Goal: Information Seeking & Learning: Learn about a topic

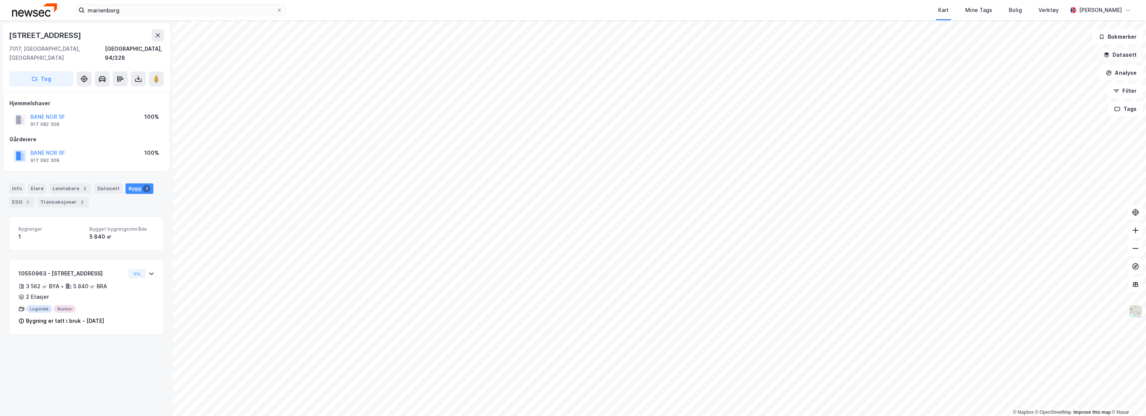
click at [1130, 57] on button "Datasett" at bounding box center [1120, 54] width 46 height 15
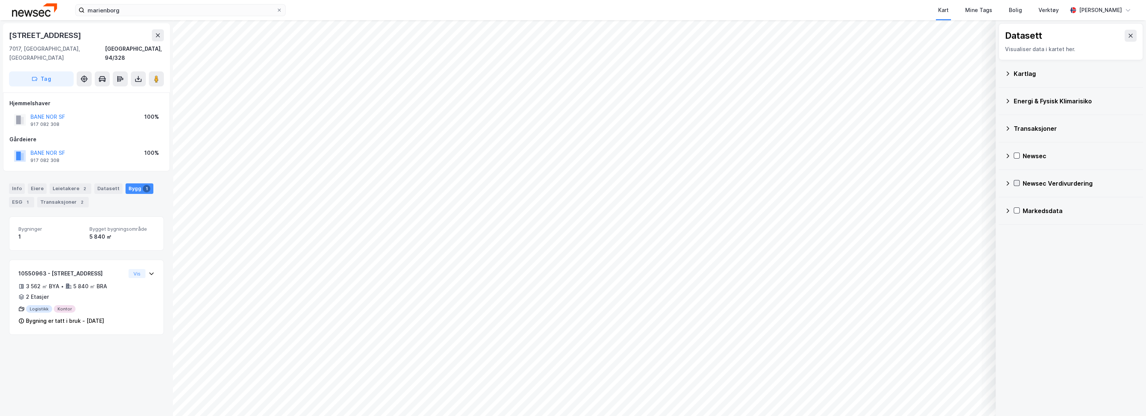
click at [1014, 183] on icon at bounding box center [1016, 182] width 5 height 5
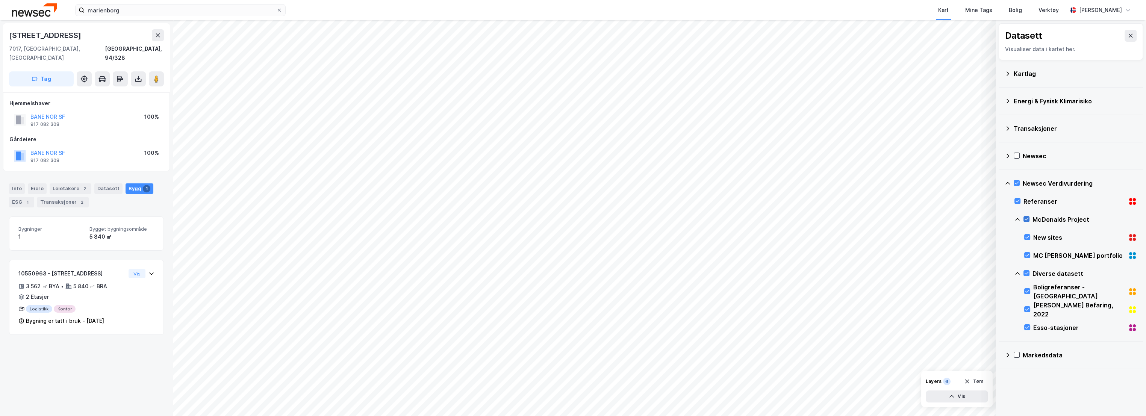
click at [1026, 219] on icon at bounding box center [1026, 219] width 4 height 3
click at [1028, 271] on icon at bounding box center [1025, 273] width 5 height 5
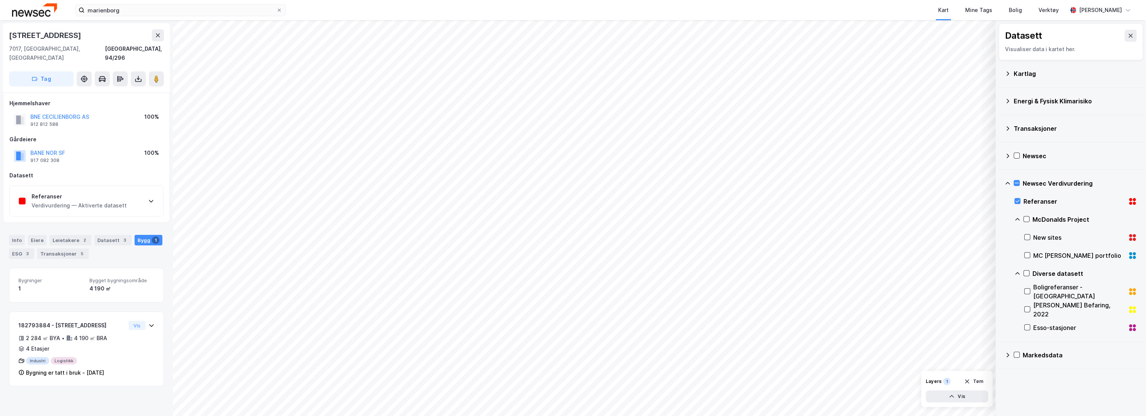
click at [92, 201] on div "Verdivurdering — Aktiverte datasett" at bounding box center [79, 205] width 95 height 9
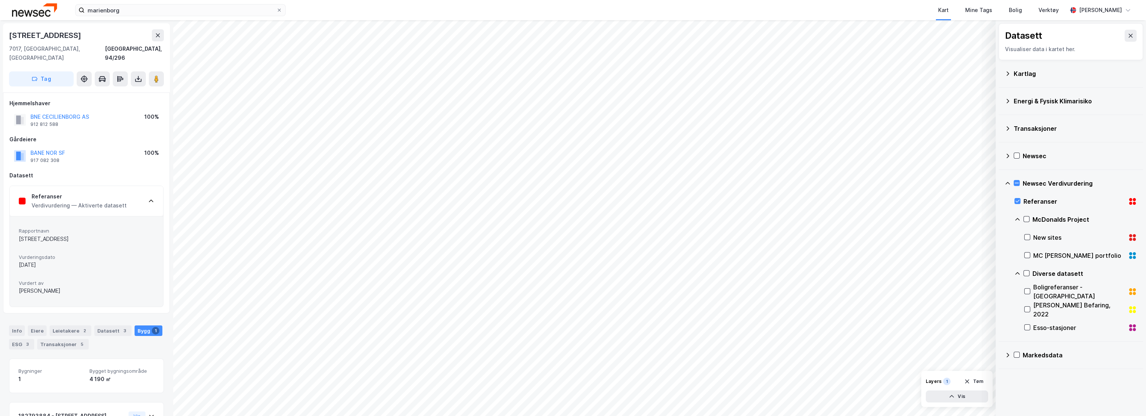
click at [92, 201] on div "Verdivurdering — Aktiverte datasett" at bounding box center [79, 205] width 95 height 9
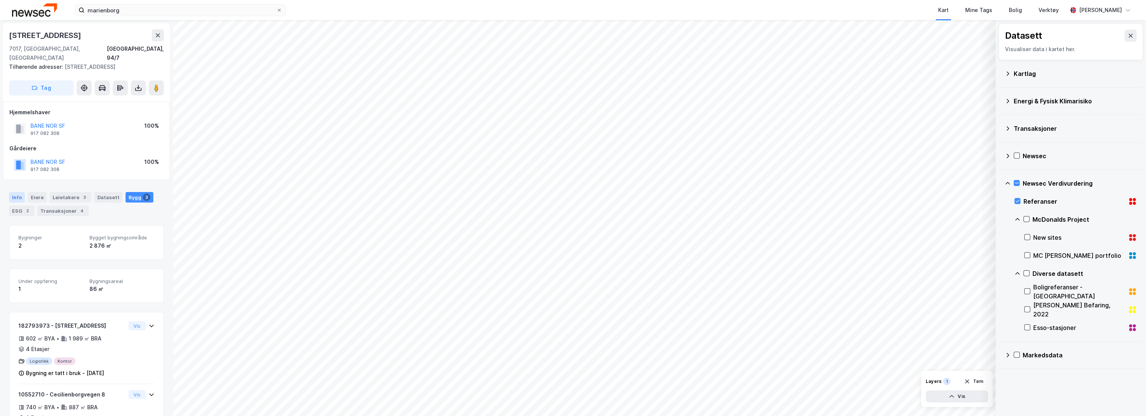
click at [15, 198] on div "Info" at bounding box center [17, 197] width 16 height 11
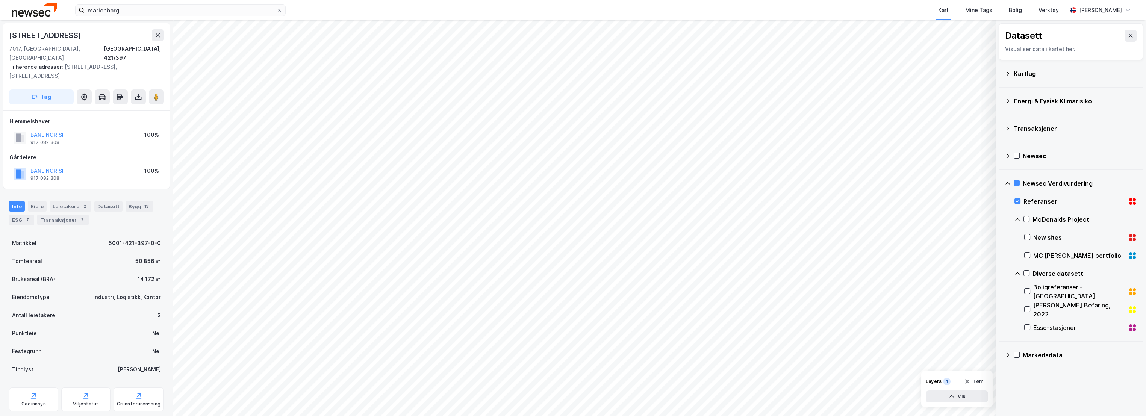
scroll to position [2, 0]
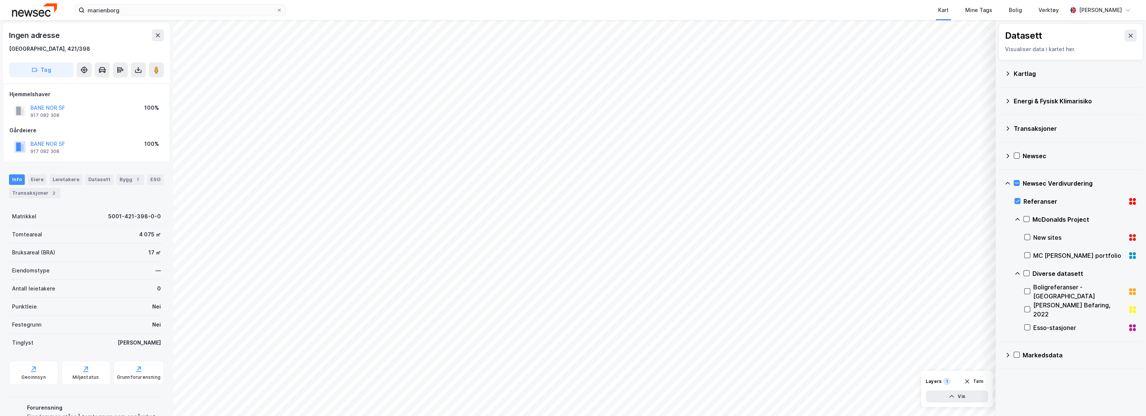
scroll to position [2, 0]
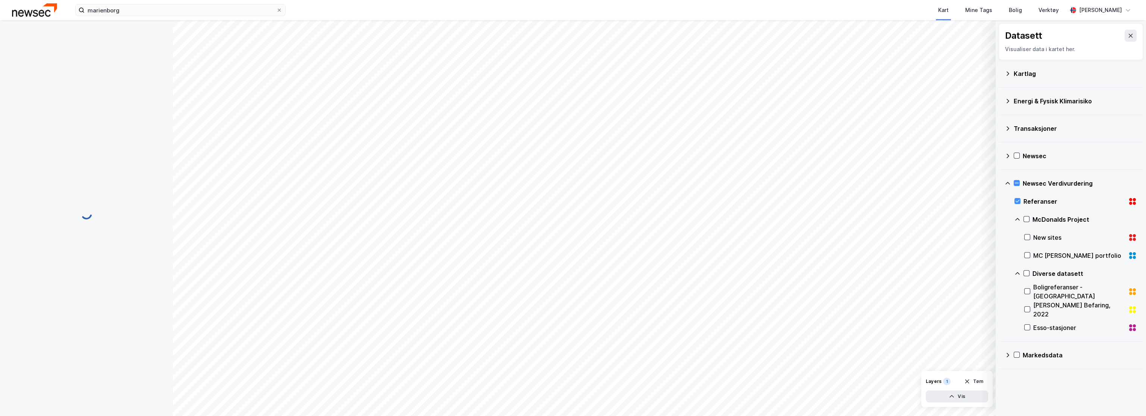
scroll to position [2, 0]
